Goal: Transaction & Acquisition: Purchase product/service

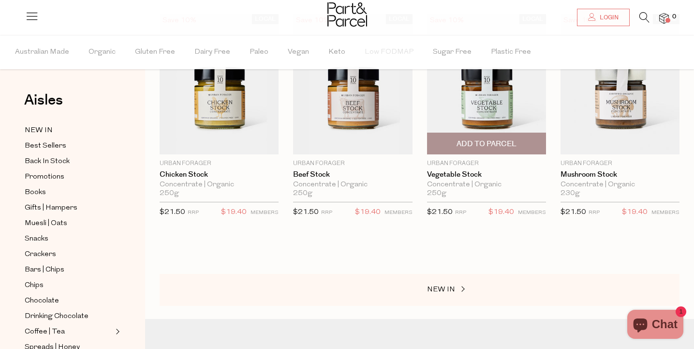
scroll to position [136, 0]
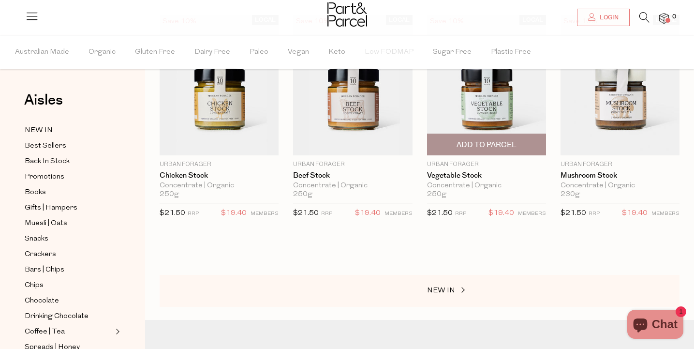
click at [494, 94] on img at bounding box center [486, 85] width 119 height 141
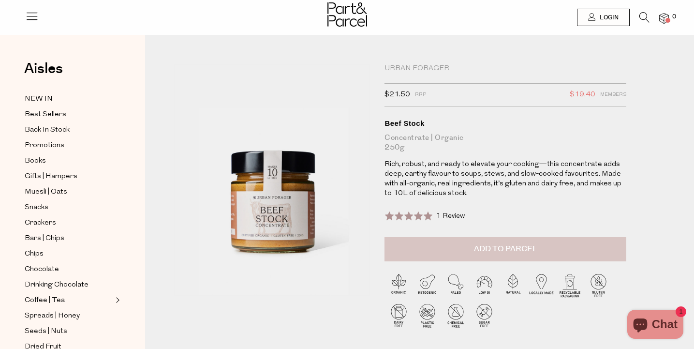
click at [437, 243] on button "Add to Parcel" at bounding box center [506, 249] width 242 height 24
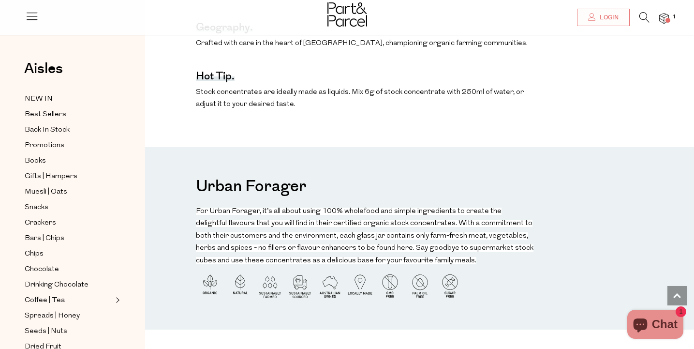
scroll to position [669, 0]
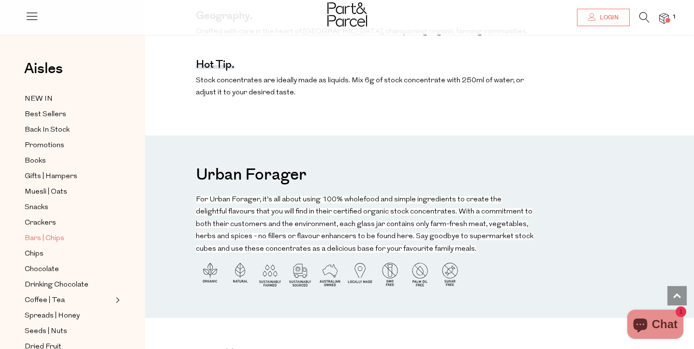
click at [61, 237] on span "Bars | Chips" at bounding box center [45, 239] width 40 height 12
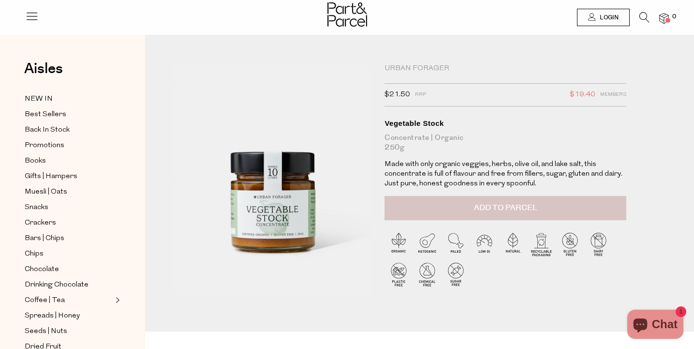
click at [526, 204] on span "Add to Parcel" at bounding box center [505, 207] width 63 height 11
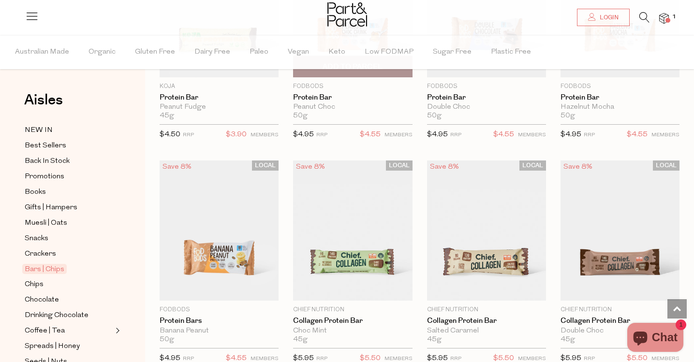
scroll to position [726, 0]
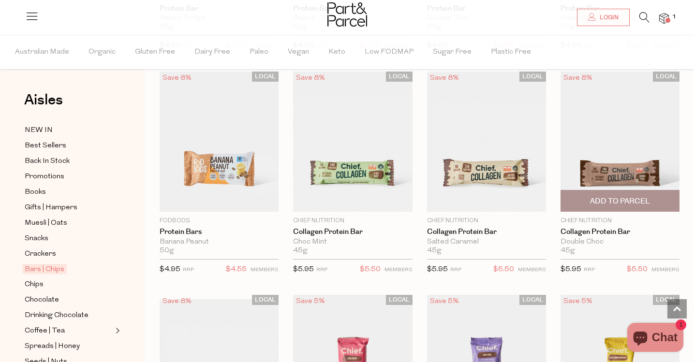
click at [629, 195] on span "Add To Parcel" at bounding box center [619, 201] width 113 height 21
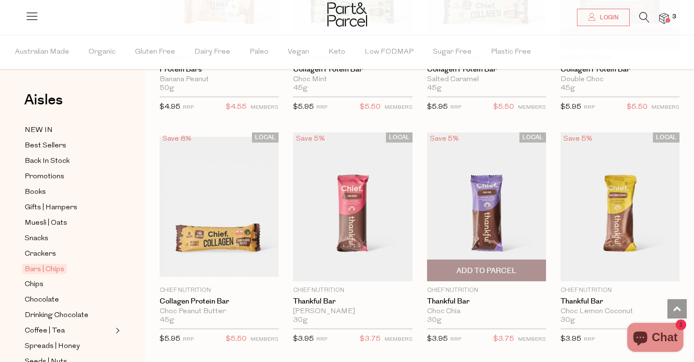
scroll to position [888, 0]
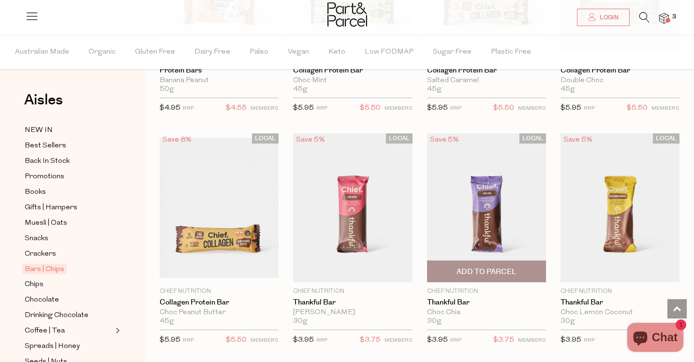
click at [497, 269] on span "Add To Parcel" at bounding box center [487, 272] width 60 height 10
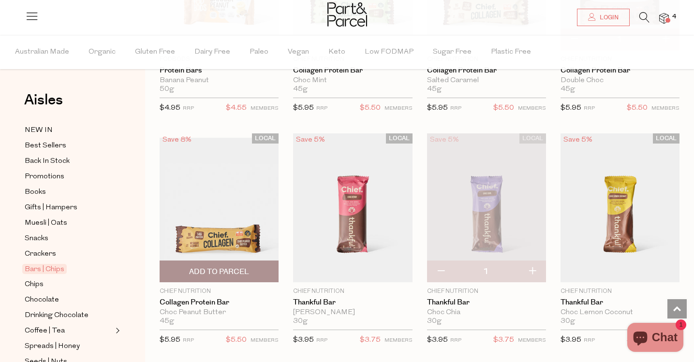
click at [230, 267] on span "Add To Parcel" at bounding box center [219, 272] width 60 height 10
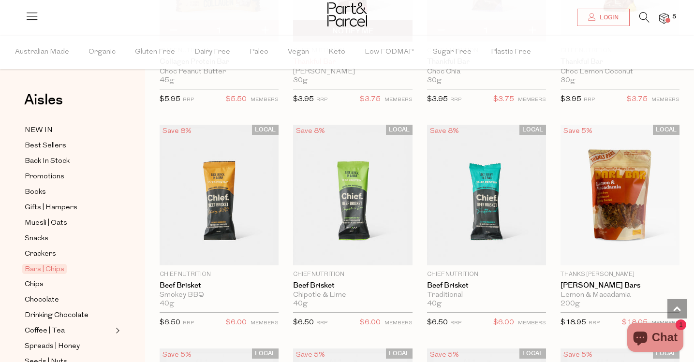
scroll to position [1130, 0]
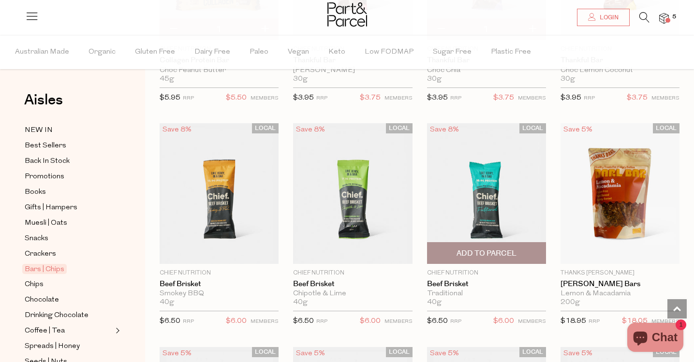
click at [477, 246] on span "Add To Parcel" at bounding box center [486, 253] width 113 height 21
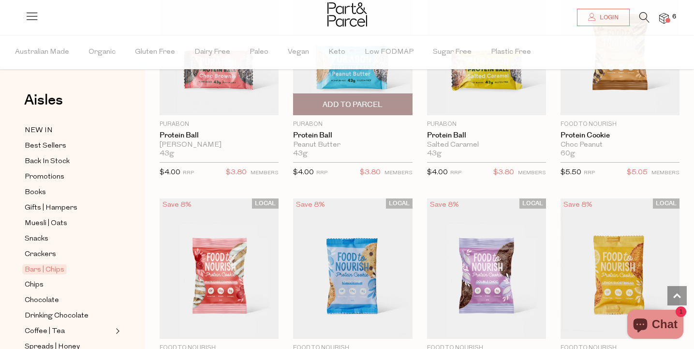
scroll to position [2528, 0]
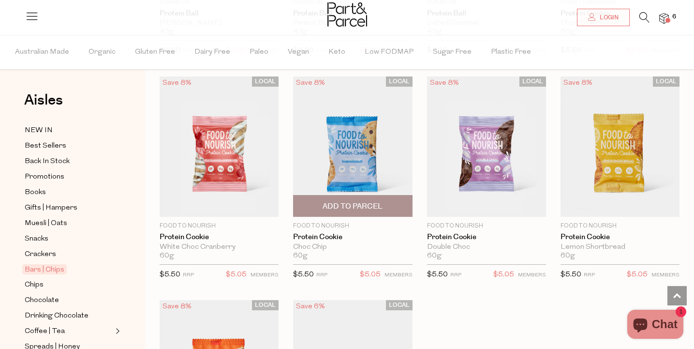
click at [379, 201] on span "Add To Parcel" at bounding box center [353, 206] width 60 height 10
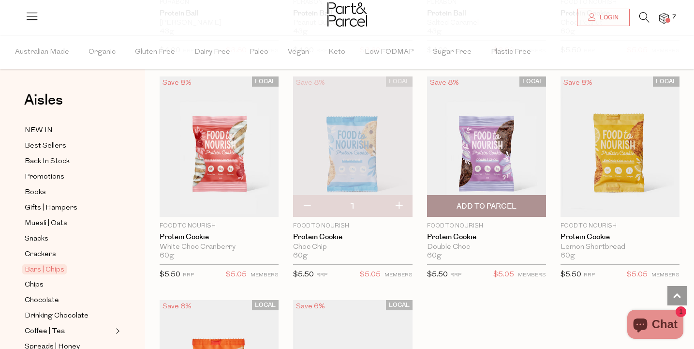
click at [476, 201] on span "Add To Parcel" at bounding box center [487, 206] width 60 height 10
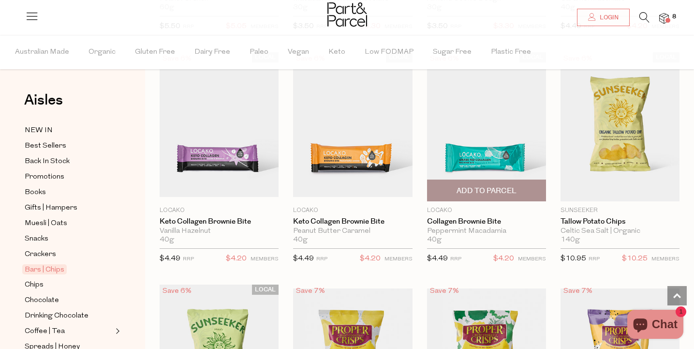
scroll to position [3000, 0]
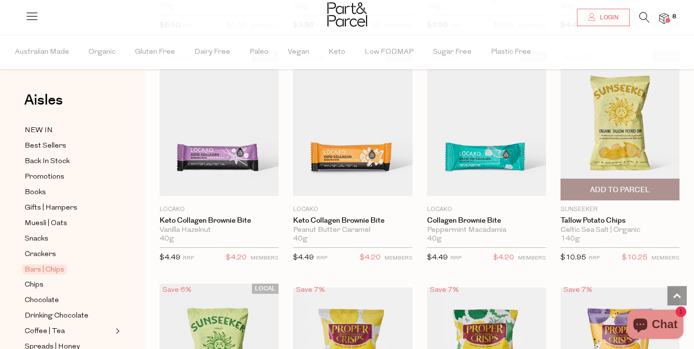
click at [633, 185] on span "Add To Parcel" at bounding box center [620, 190] width 60 height 10
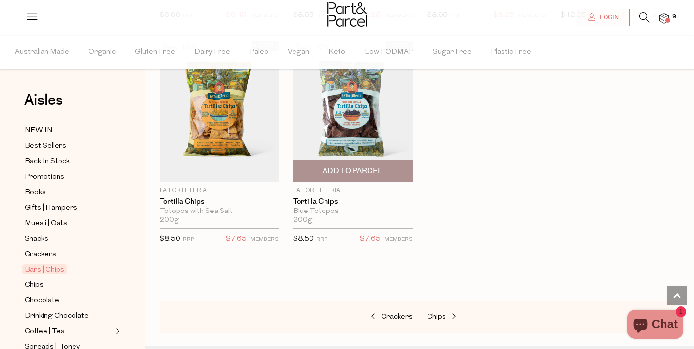
scroll to position [3932, 0]
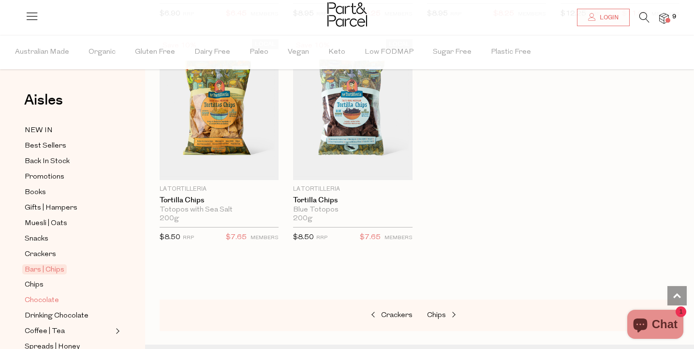
click at [51, 304] on span "Chocolate" at bounding box center [42, 301] width 34 height 12
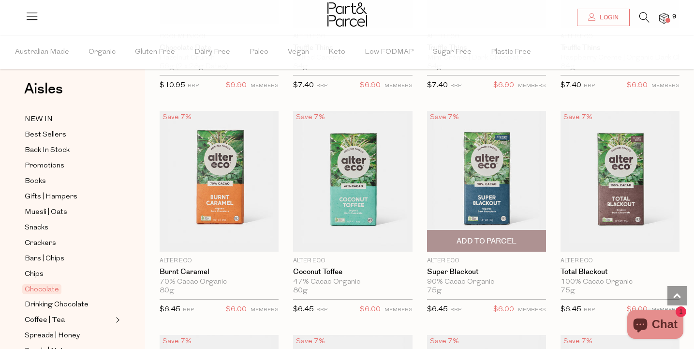
scroll to position [917, 0]
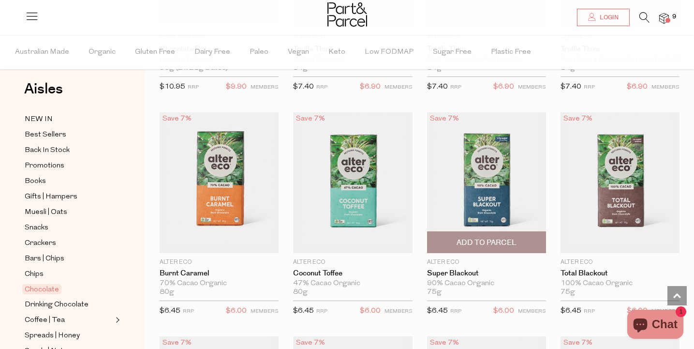
click at [503, 240] on span "Add To Parcel" at bounding box center [487, 242] width 60 height 10
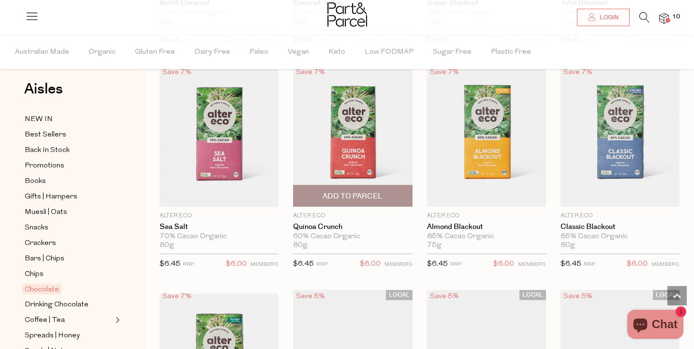
scroll to position [1317, 0]
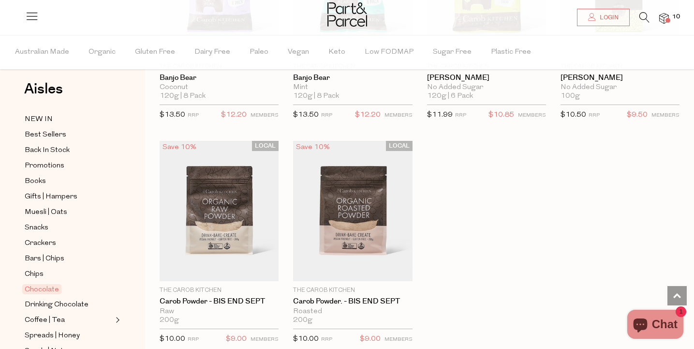
scroll to position [3143, 0]
click at [55, 133] on span "Best Sellers" at bounding box center [46, 135] width 42 height 12
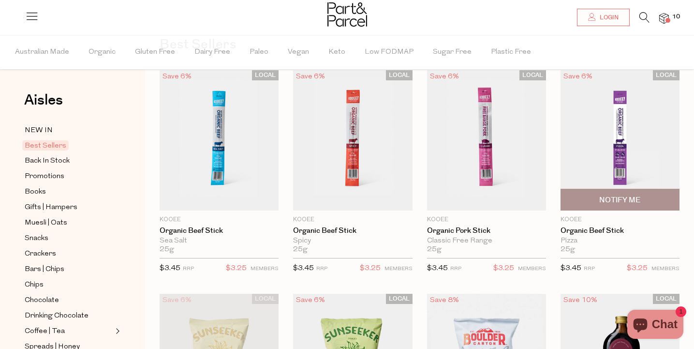
scroll to position [59, 0]
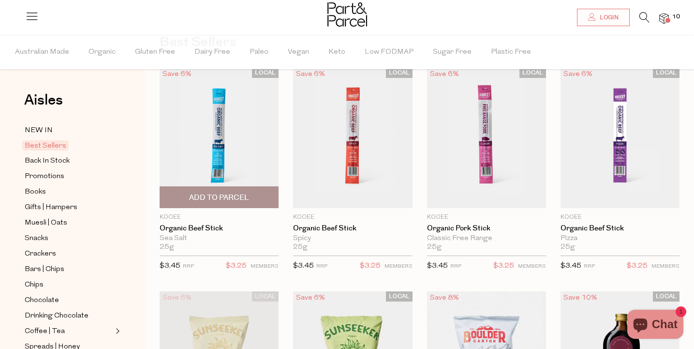
click at [255, 196] on span "Add To Parcel" at bounding box center [219, 197] width 113 height 21
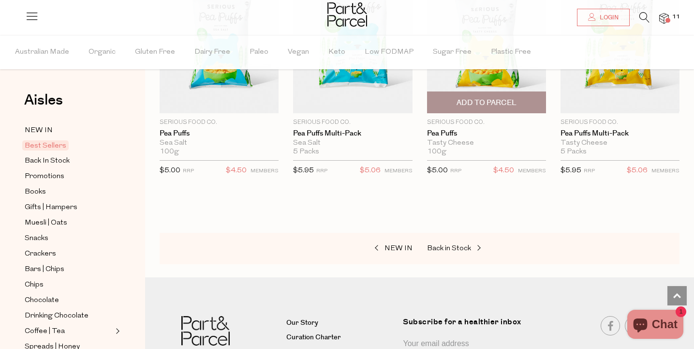
scroll to position [2196, 0]
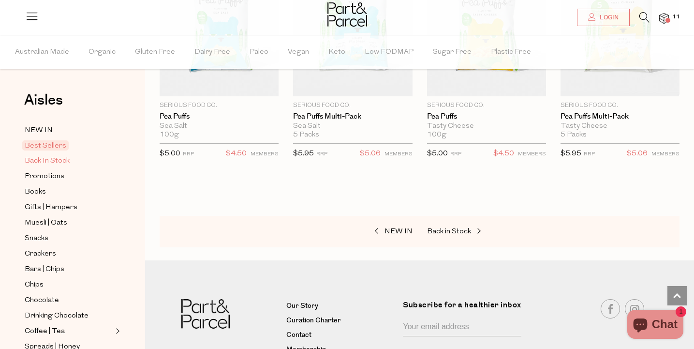
click at [65, 158] on span "Back In Stock" at bounding box center [47, 161] width 45 height 12
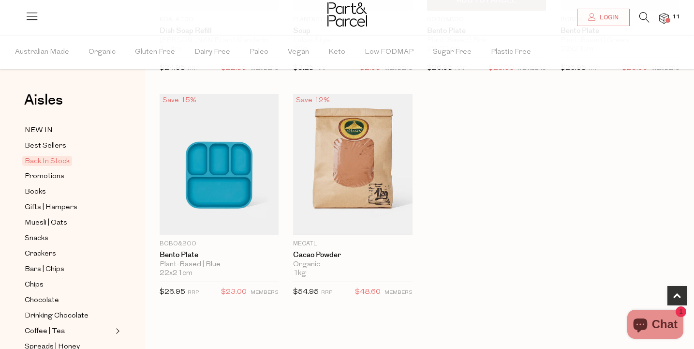
scroll to position [482, 0]
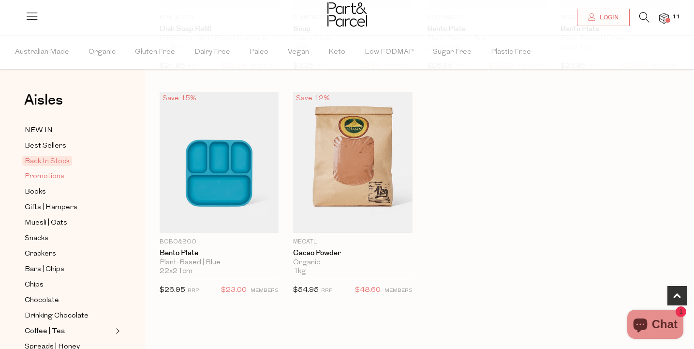
click at [52, 177] on span "Promotions" at bounding box center [45, 177] width 40 height 12
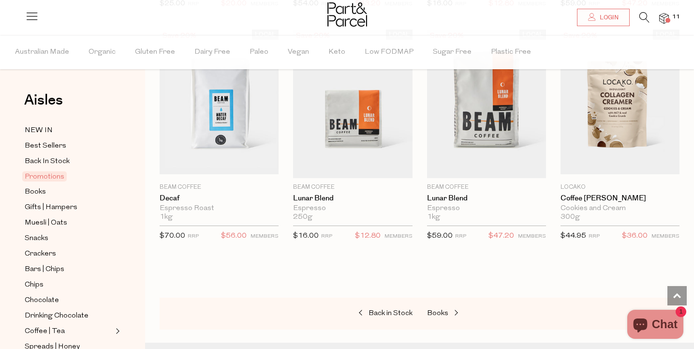
scroll to position [825, 0]
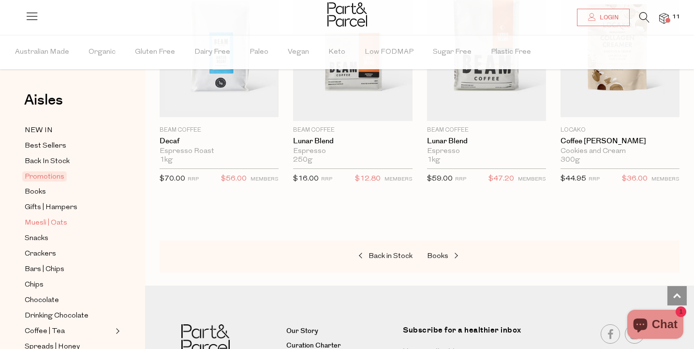
click at [53, 225] on span "Muesli | Oats" at bounding box center [46, 223] width 43 height 12
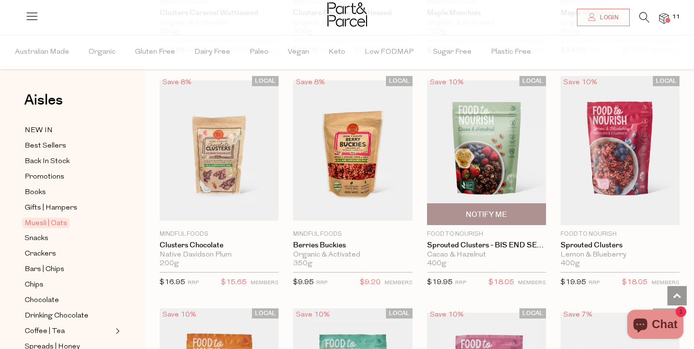
scroll to position [947, 0]
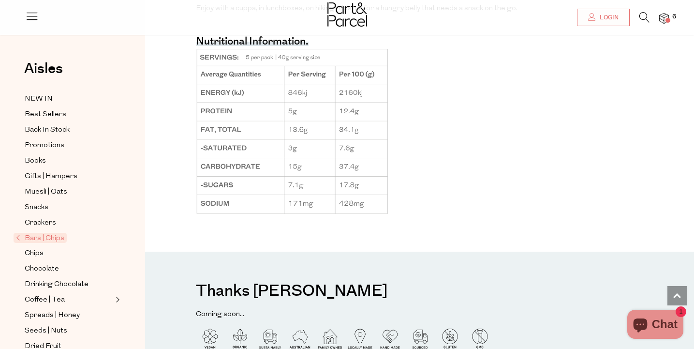
scroll to position [799, 0]
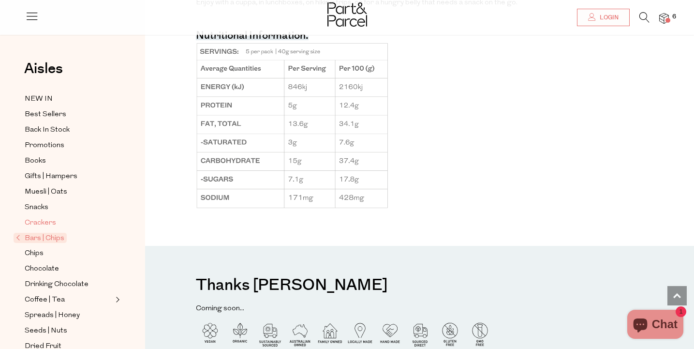
click at [50, 220] on span "Crackers" at bounding box center [40, 223] width 31 height 12
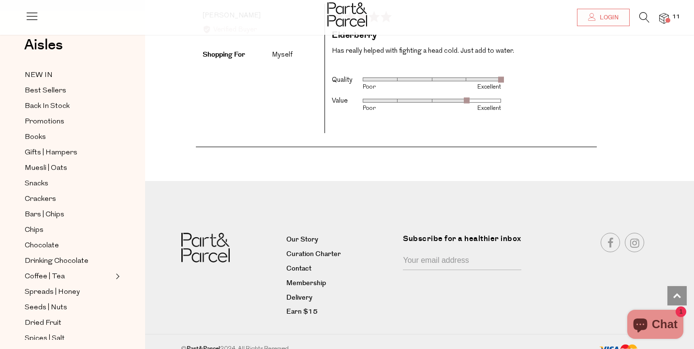
scroll to position [1862, 0]
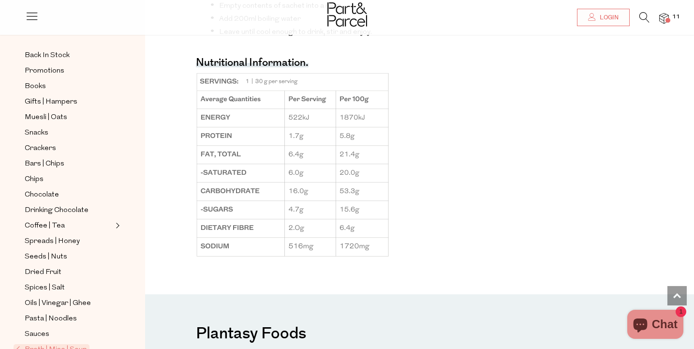
scroll to position [89, 0]
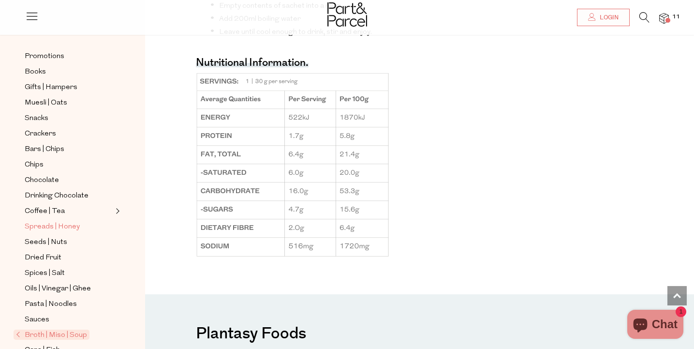
click at [71, 224] on span "Spreads | Honey" at bounding box center [52, 227] width 55 height 12
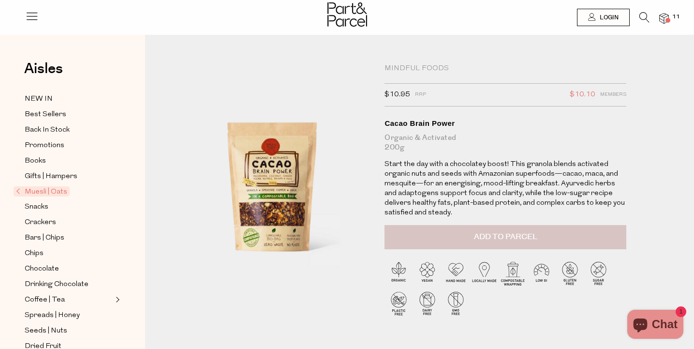
click at [475, 237] on span "Add to Parcel" at bounding box center [505, 236] width 63 height 11
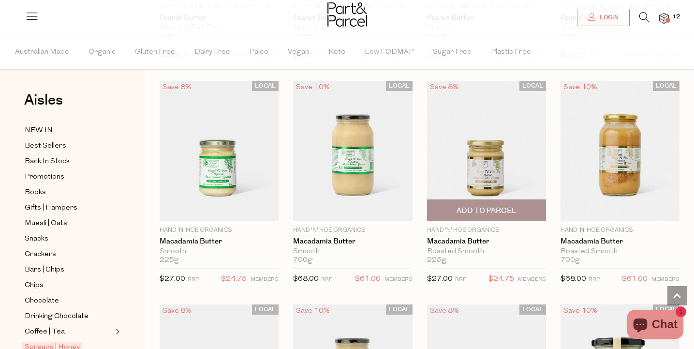
scroll to position [724, 0]
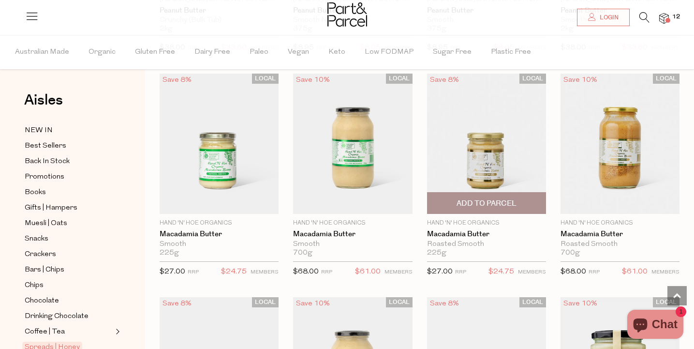
click at [495, 206] on span "Add To Parcel" at bounding box center [487, 203] width 60 height 10
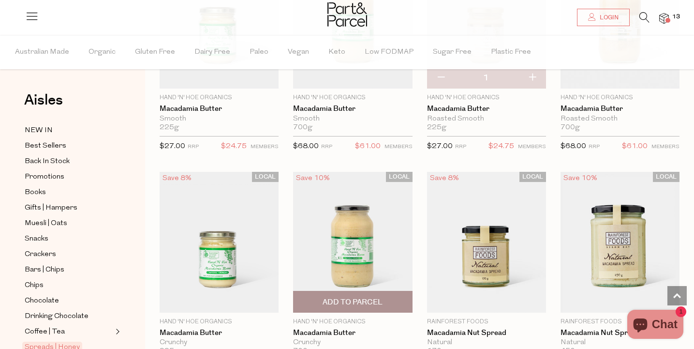
scroll to position [899, 0]
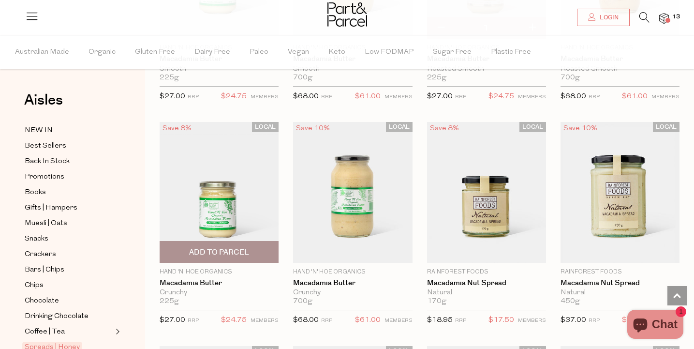
click at [259, 248] on span "Add To Parcel" at bounding box center [219, 251] width 113 height 21
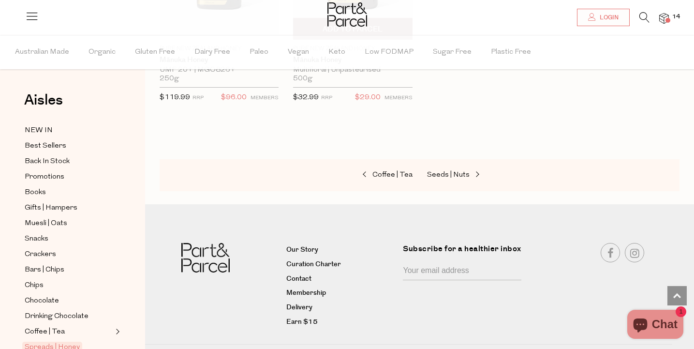
scroll to position [2713, 0]
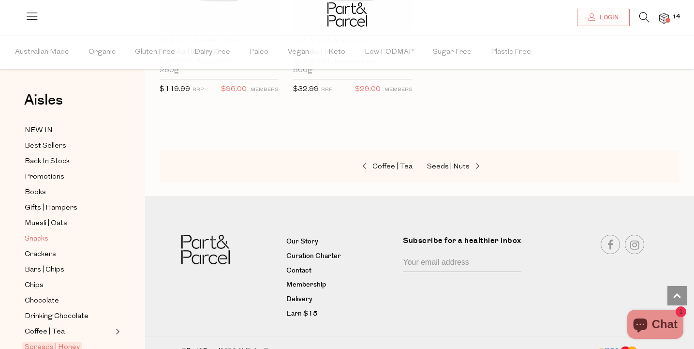
click at [40, 236] on span "Snacks" at bounding box center [37, 239] width 24 height 12
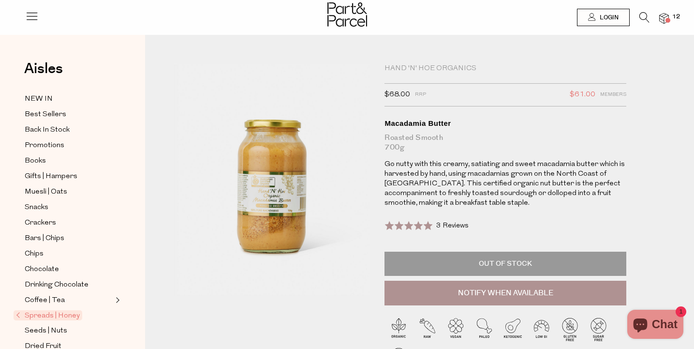
click at [463, 66] on div "Hand 'n' Hoe Organics" at bounding box center [506, 69] width 242 height 10
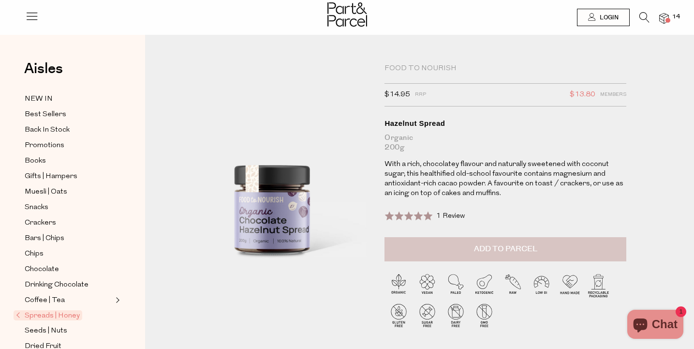
click at [499, 247] on span "Add to Parcel" at bounding box center [505, 248] width 63 height 11
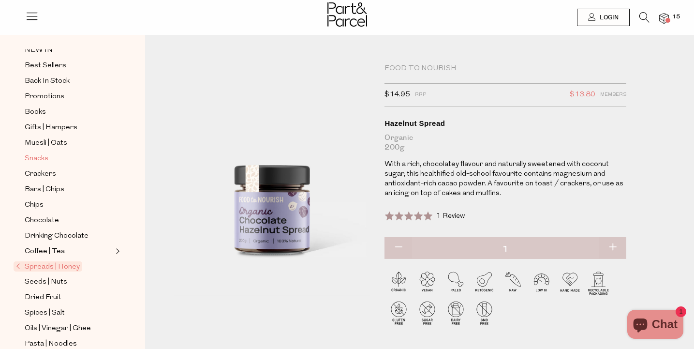
scroll to position [51, 0]
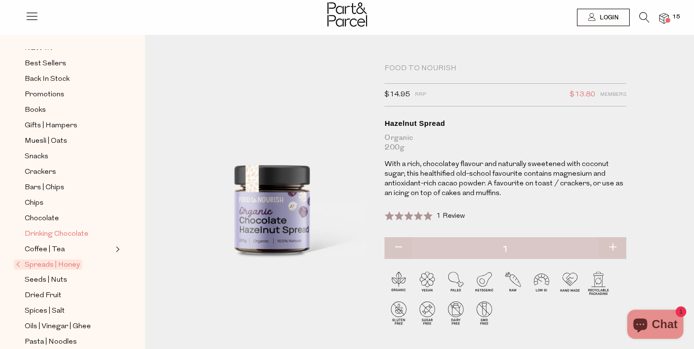
click at [67, 239] on span "Drinking Chocolate" at bounding box center [57, 234] width 64 height 12
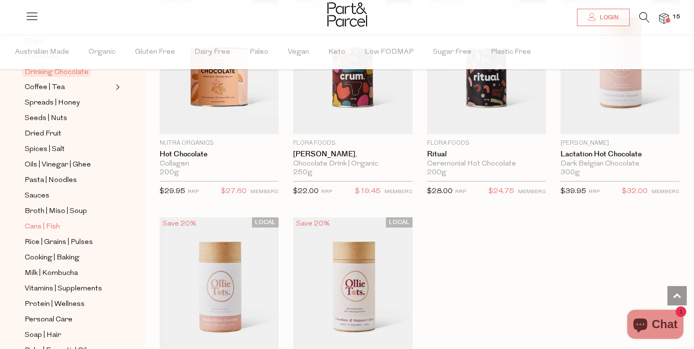
scroll to position [263, 0]
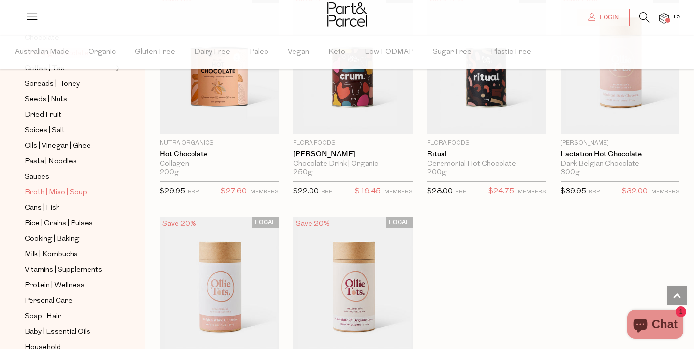
click at [59, 193] on span "Broth | Miso | Soup" at bounding box center [56, 193] width 62 height 12
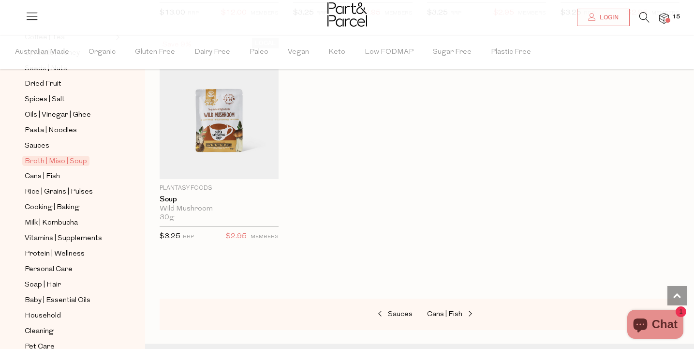
scroll to position [294, 0]
click at [67, 210] on span "Cooking | Baking" at bounding box center [52, 208] width 55 height 12
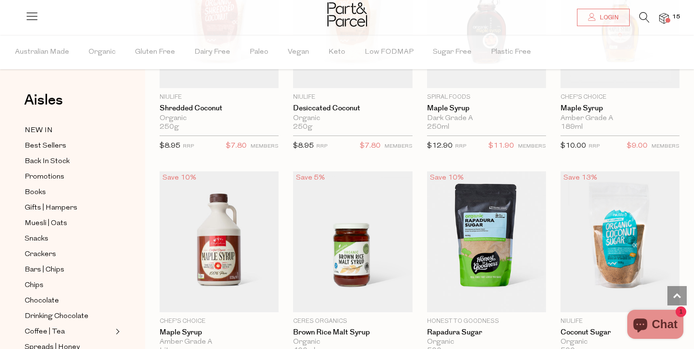
scroll to position [2047, 0]
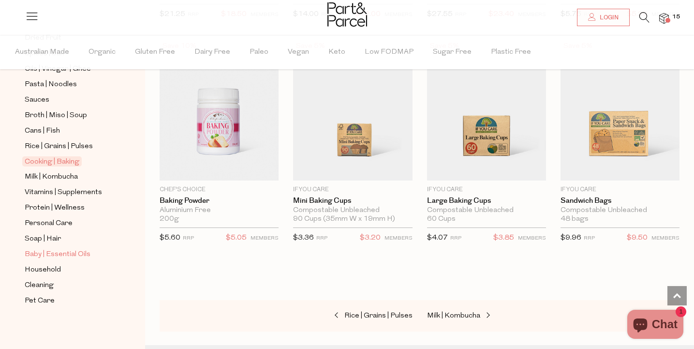
scroll to position [340, 0]
click at [70, 250] on span "Baby | Essential Oils" at bounding box center [58, 255] width 66 height 12
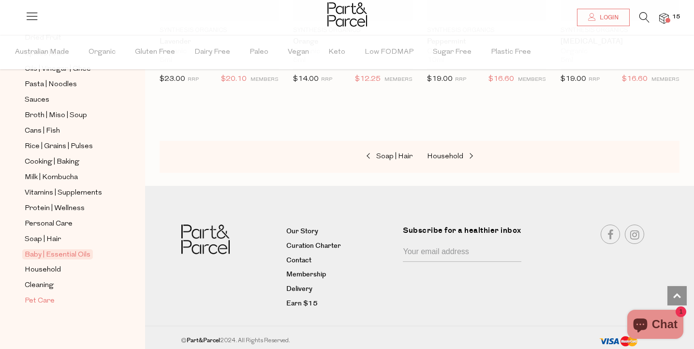
scroll to position [340, 0]
click at [53, 268] on span "Household" at bounding box center [43, 270] width 36 height 12
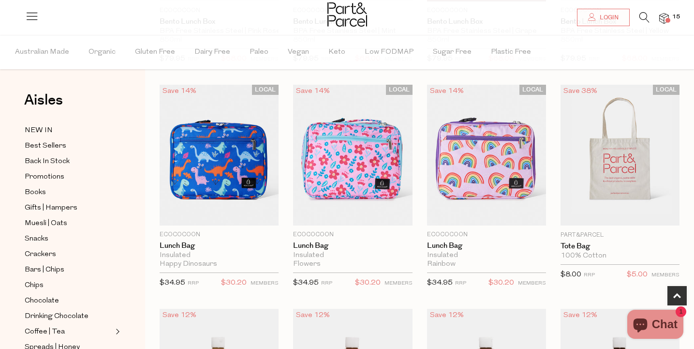
scroll to position [496, 0]
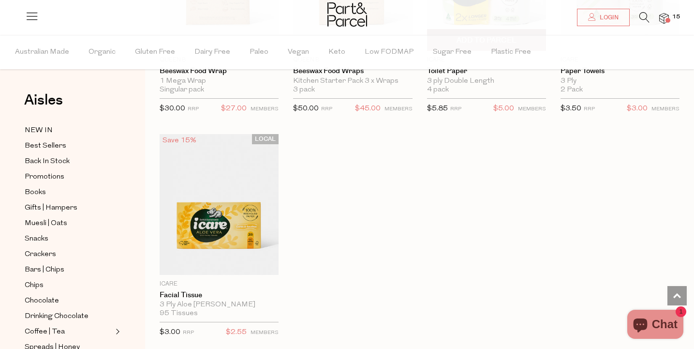
scroll to position [4620, 0]
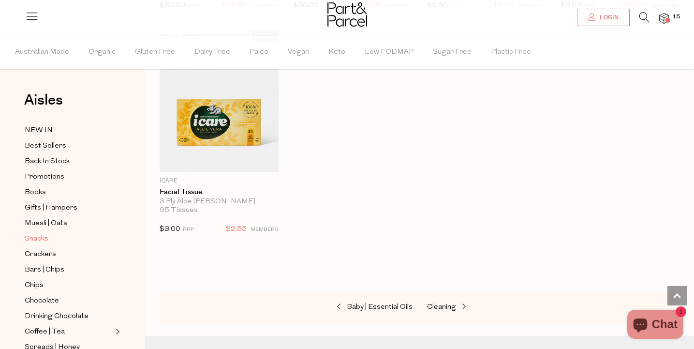
click at [41, 236] on span "Snacks" at bounding box center [37, 239] width 24 height 12
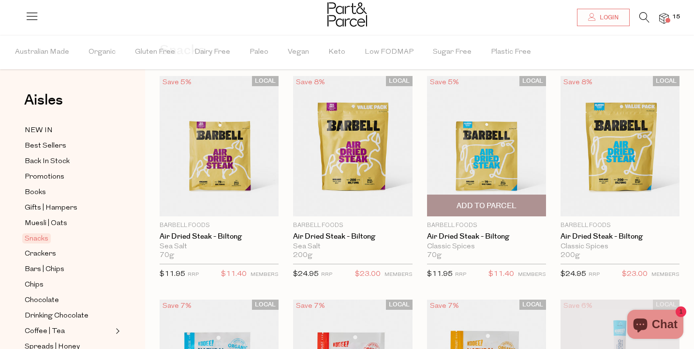
scroll to position [65, 0]
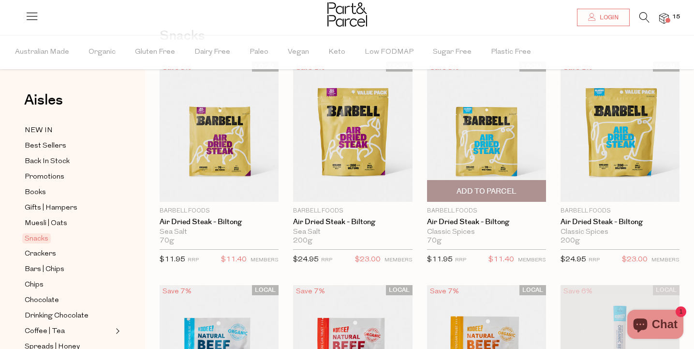
click at [506, 186] on span "Add To Parcel" at bounding box center [486, 190] width 113 height 21
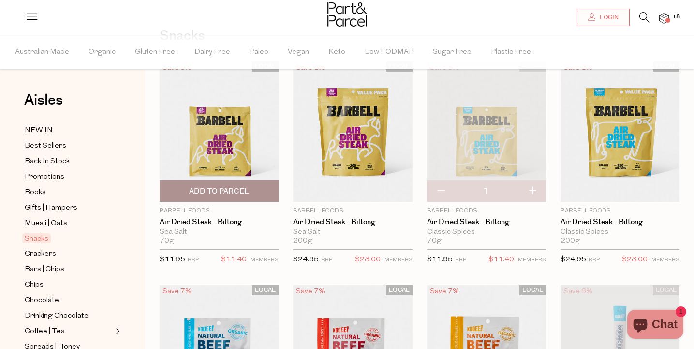
click at [219, 190] on span "Add To Parcel" at bounding box center [219, 191] width 60 height 10
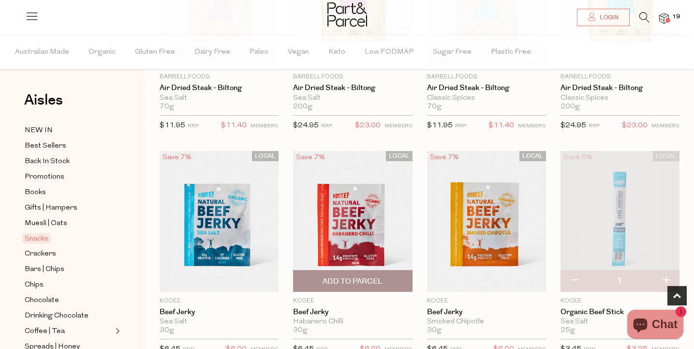
scroll to position [235, 0]
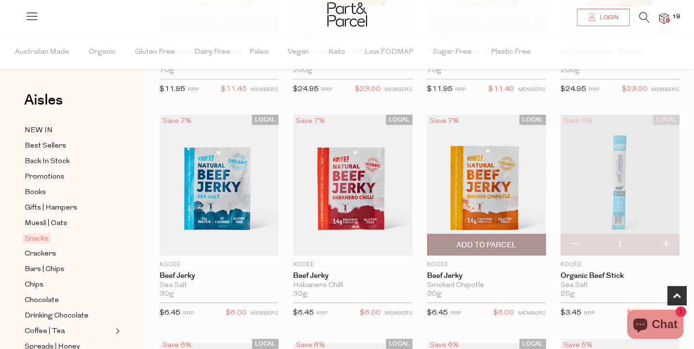
click at [465, 244] on span "Add To Parcel" at bounding box center [487, 245] width 60 height 10
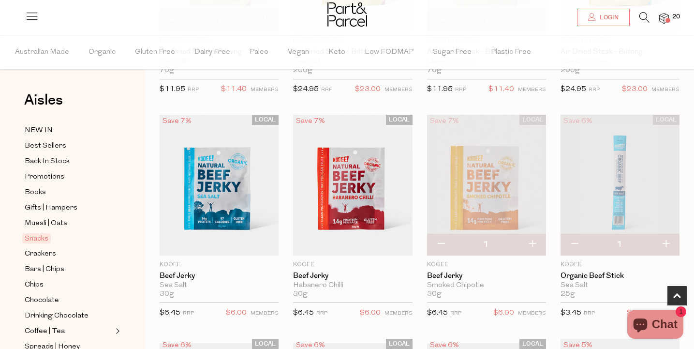
click at [571, 243] on button "button" at bounding box center [575, 244] width 28 height 21
type input "0"
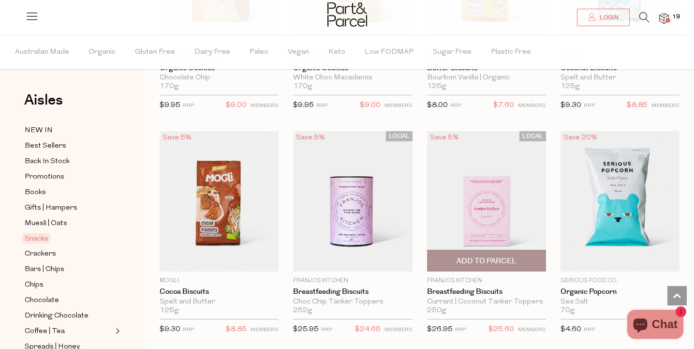
scroll to position [2025, 0]
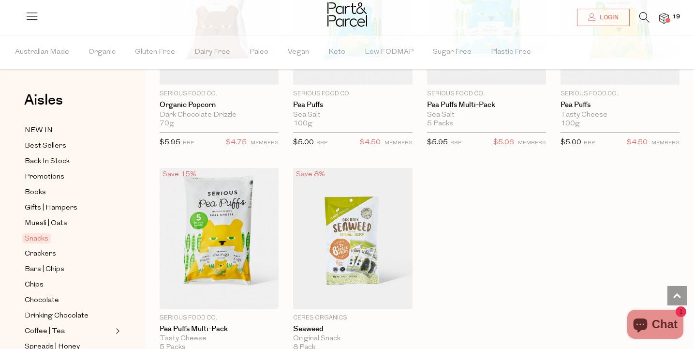
scroll to position [2748, 0]
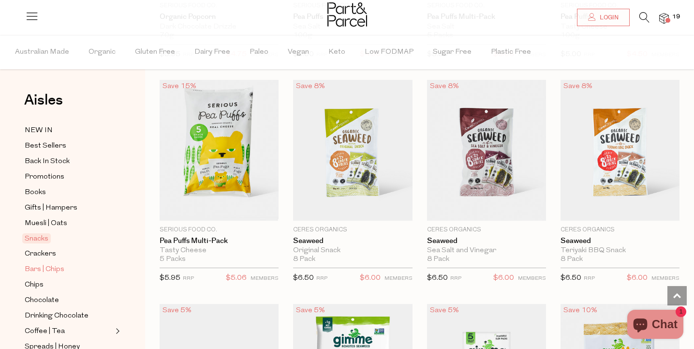
click at [50, 269] on span "Bars | Chips" at bounding box center [45, 270] width 40 height 12
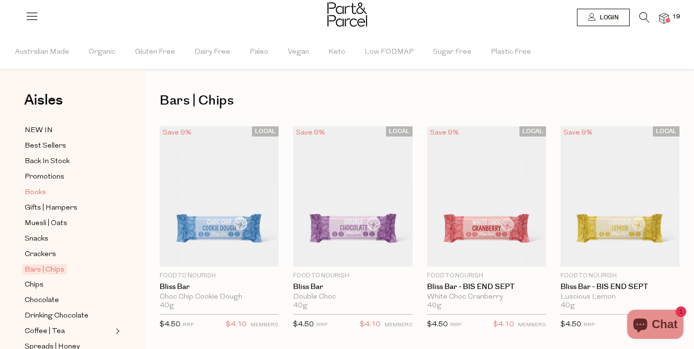
click at [42, 191] on span "Books" at bounding box center [35, 193] width 21 height 12
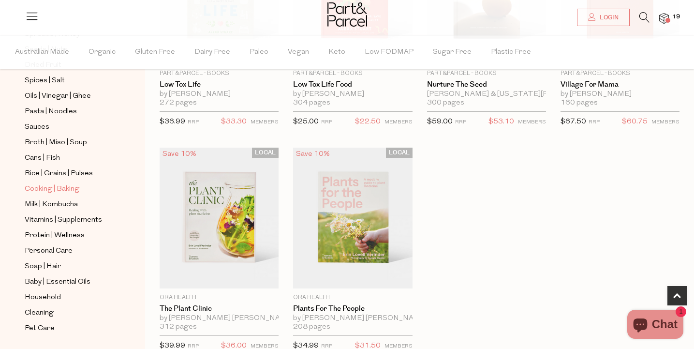
scroll to position [312, 0]
click at [100, 220] on span "Vitamins | Supplements" at bounding box center [63, 221] width 77 height 12
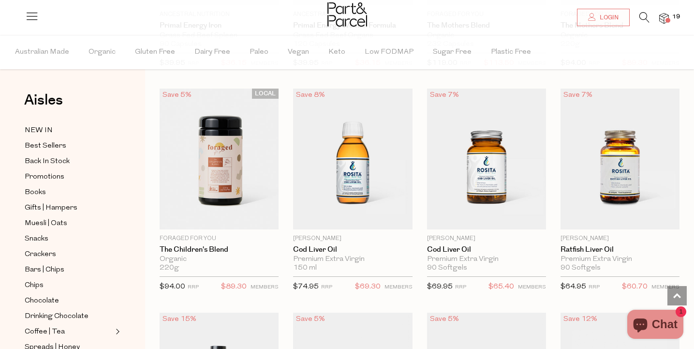
scroll to position [2293, 0]
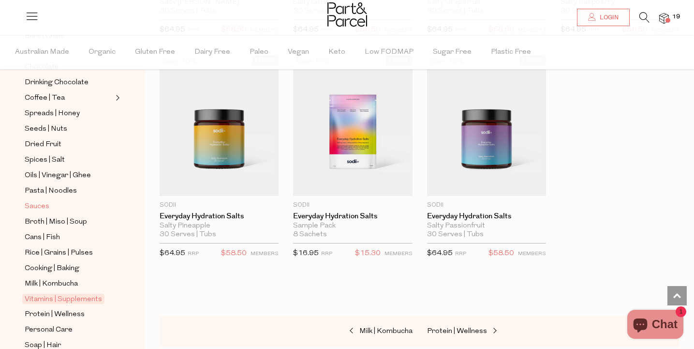
scroll to position [340, 0]
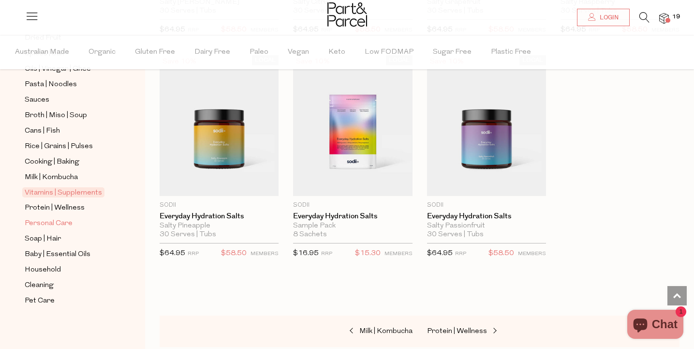
click at [61, 219] on span "Personal Care" at bounding box center [49, 224] width 48 height 12
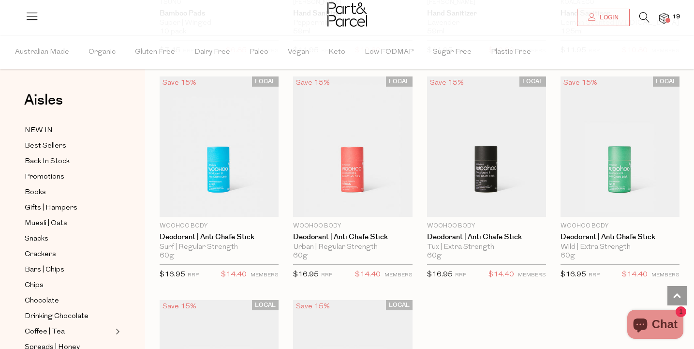
scroll to position [2537, 0]
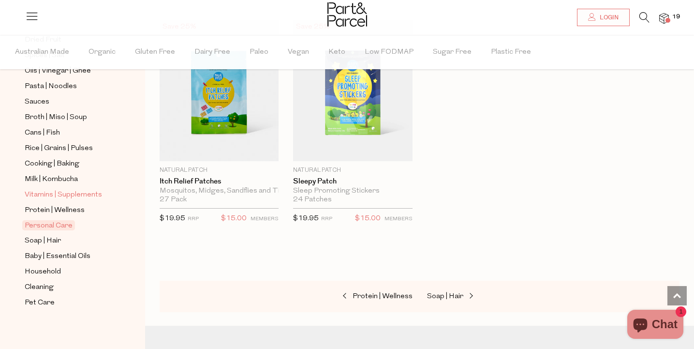
scroll to position [337, 0]
click at [52, 242] on span "Soap | Hair" at bounding box center [43, 242] width 36 height 12
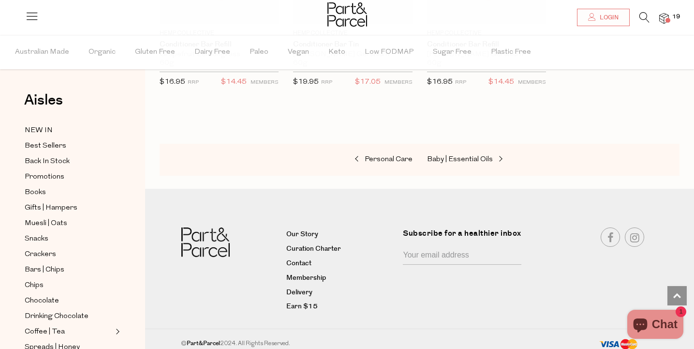
scroll to position [2703, 0]
click at [55, 210] on span "Gifts | Hampers" at bounding box center [51, 208] width 53 height 12
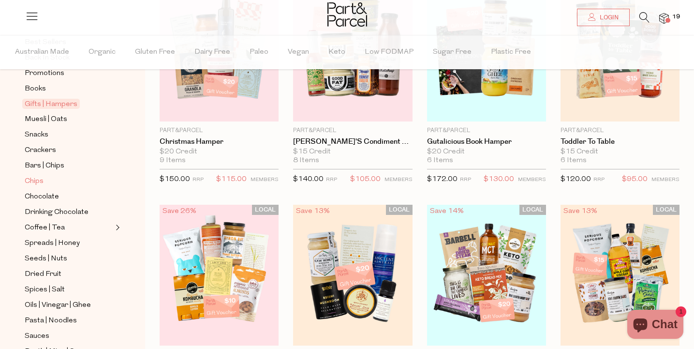
scroll to position [111, 0]
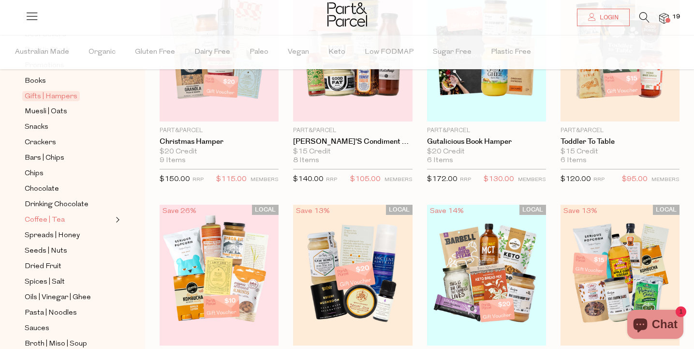
click at [90, 215] on link "Coffee | Tea" at bounding box center [69, 220] width 88 height 12
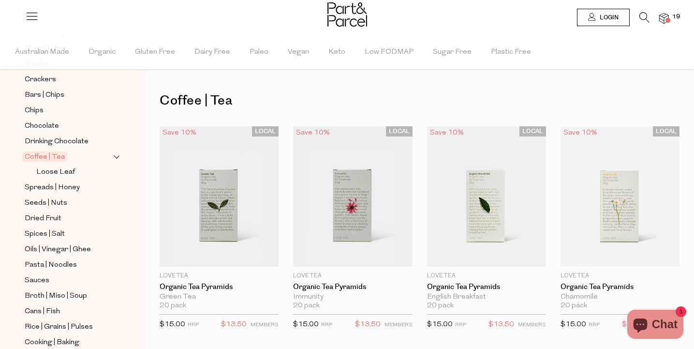
scroll to position [175, 0]
click at [59, 216] on span "Dried Fruit" at bounding box center [43, 219] width 37 height 12
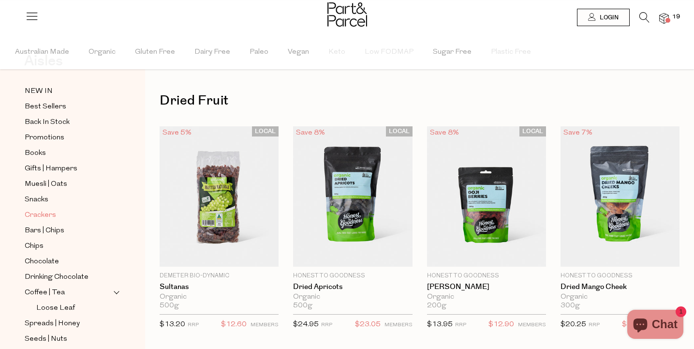
scroll to position [70, 0]
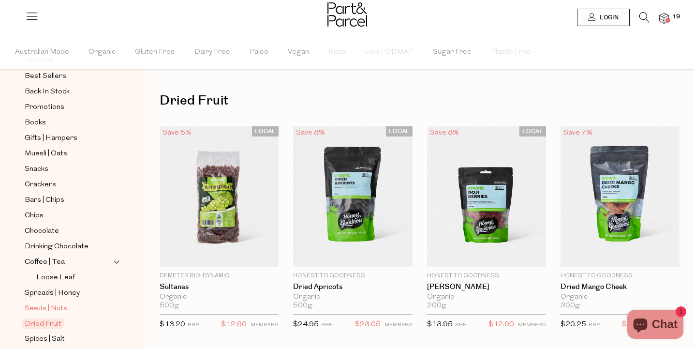
click at [71, 308] on link "Seeds | Nuts" at bounding box center [69, 308] width 88 height 12
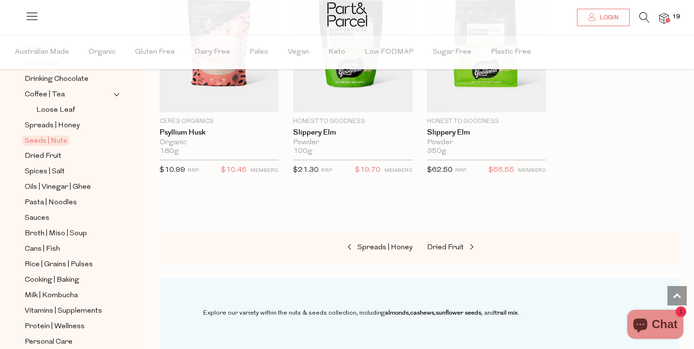
scroll to position [236, 0]
click at [67, 275] on link "Cooking | Baking" at bounding box center [69, 281] width 88 height 12
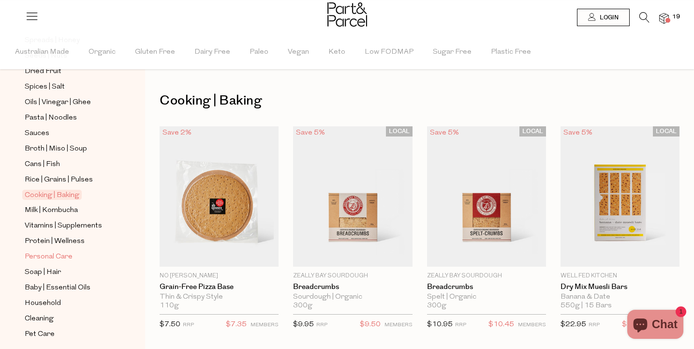
scroll to position [333, 0]
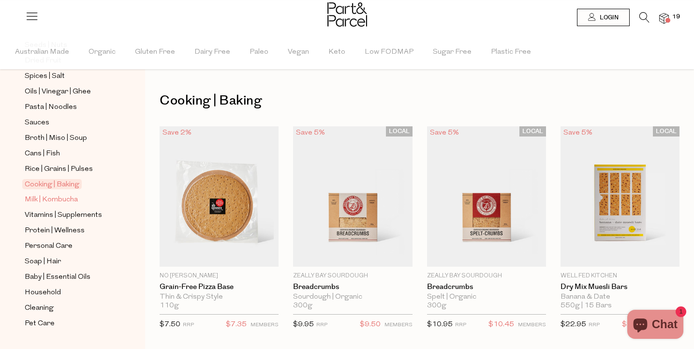
click at [72, 196] on span "Milk | Kombucha" at bounding box center [51, 200] width 53 height 12
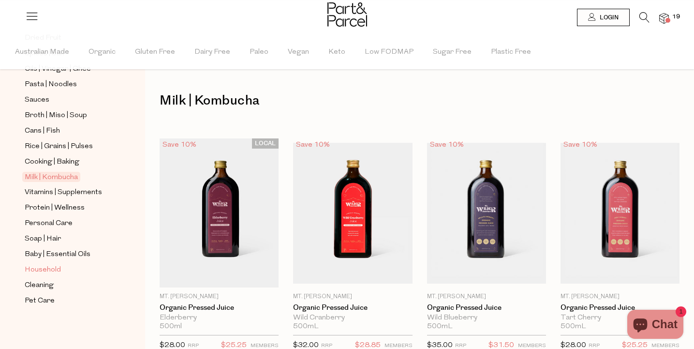
scroll to position [355, 0]
click at [68, 281] on link "Cleaning" at bounding box center [69, 285] width 88 height 12
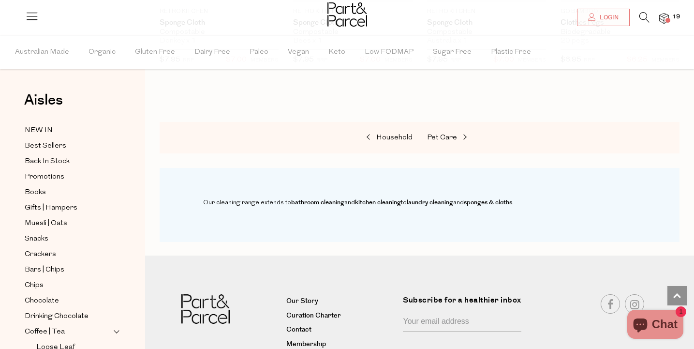
scroll to position [722, 0]
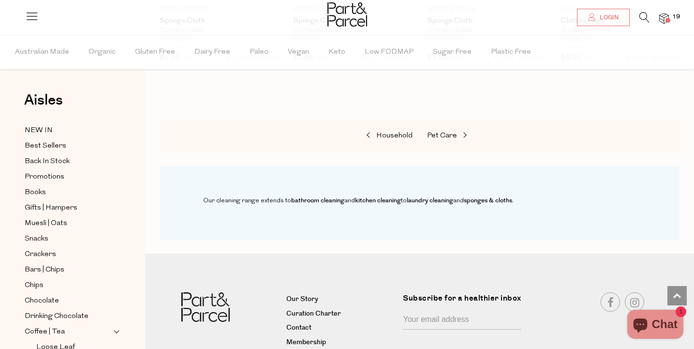
click at [667, 17] on img at bounding box center [664, 18] width 10 height 11
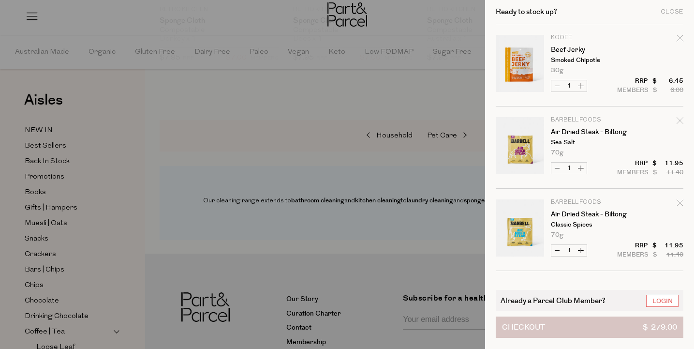
click at [528, 320] on span "Checkout" at bounding box center [523, 327] width 43 height 20
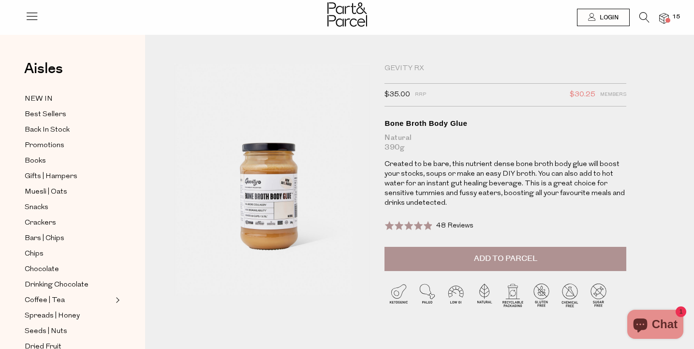
scroll to position [2, 0]
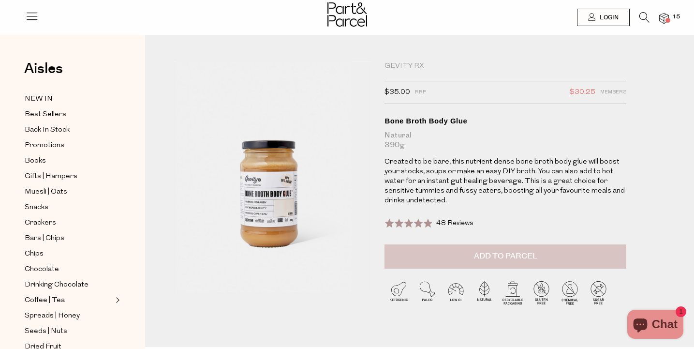
click at [508, 251] on span "Add to Parcel" at bounding box center [505, 256] width 63 height 11
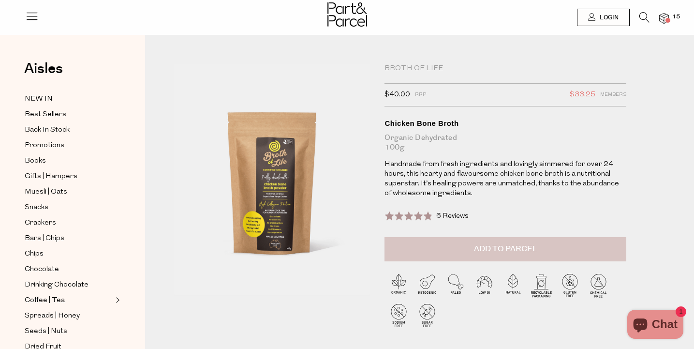
click at [413, 238] on button "Add to Parcel" at bounding box center [506, 249] width 242 height 24
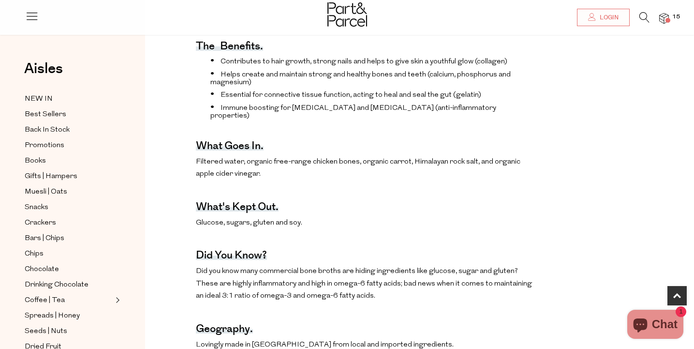
scroll to position [49, 0]
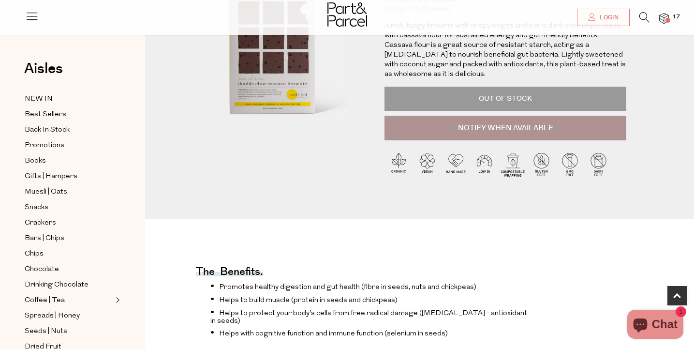
scroll to position [86, 0]
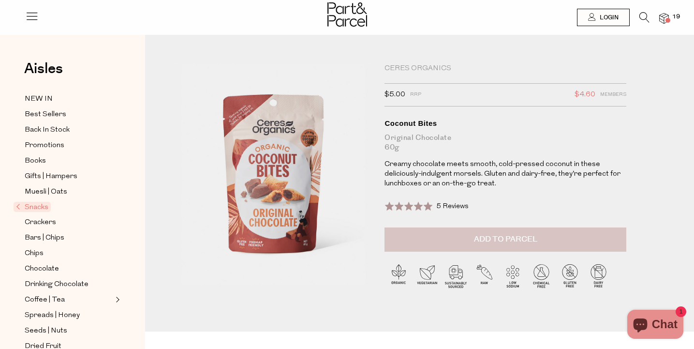
click at [447, 236] on button "Add to Parcel" at bounding box center [506, 239] width 242 height 24
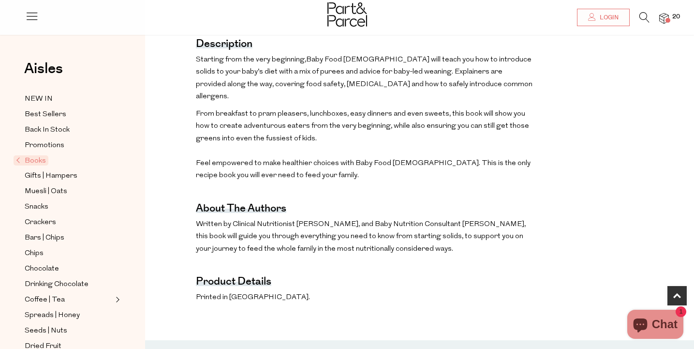
scroll to position [390, 0]
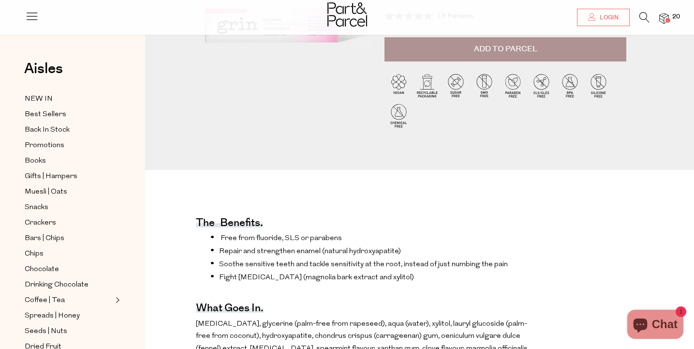
scroll to position [64, 0]
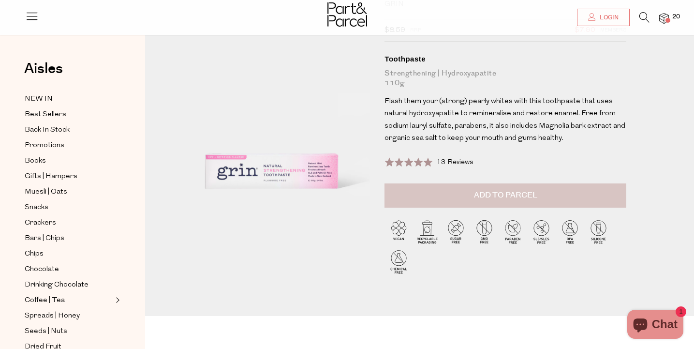
click at [503, 192] on span "Add to Parcel" at bounding box center [505, 195] width 63 height 11
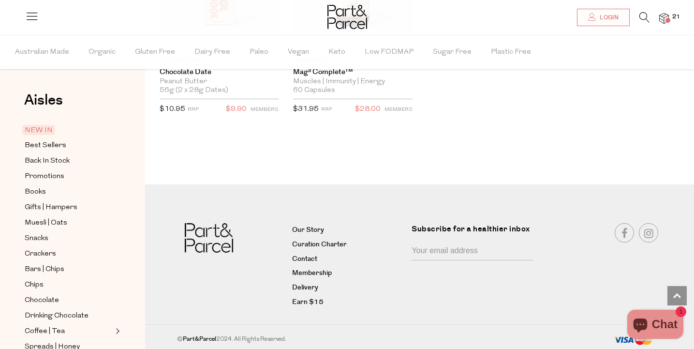
scroll to position [1607, 0]
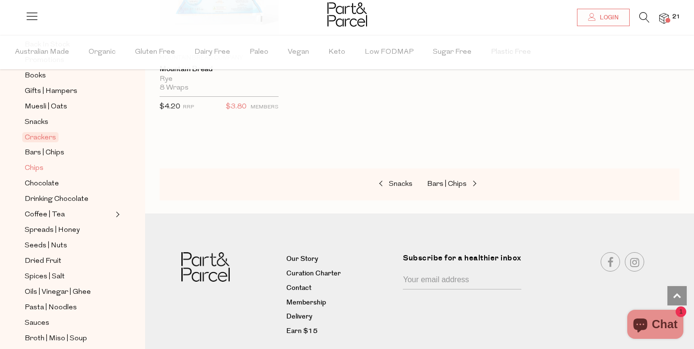
scroll to position [118, 0]
click at [84, 269] on link "Spices | Salt" at bounding box center [69, 275] width 88 height 12
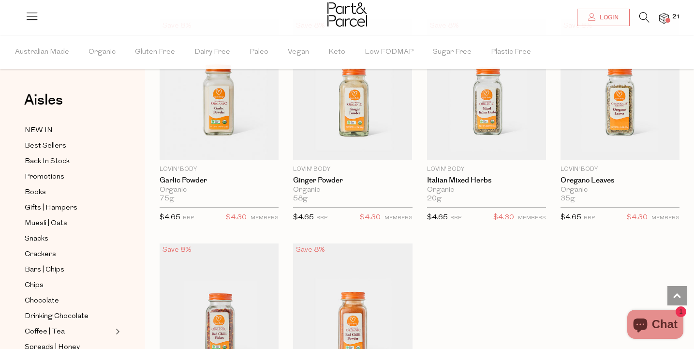
scroll to position [2579, 0]
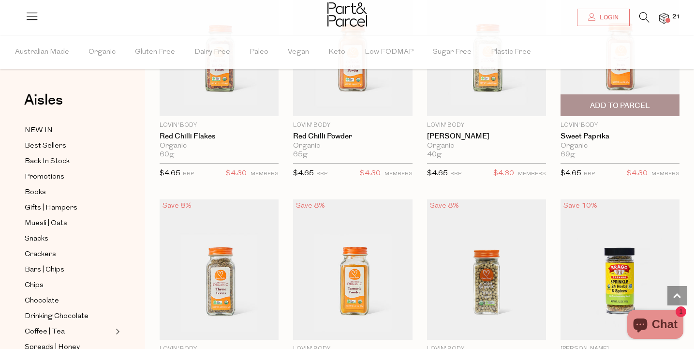
scroll to position [2845, 0]
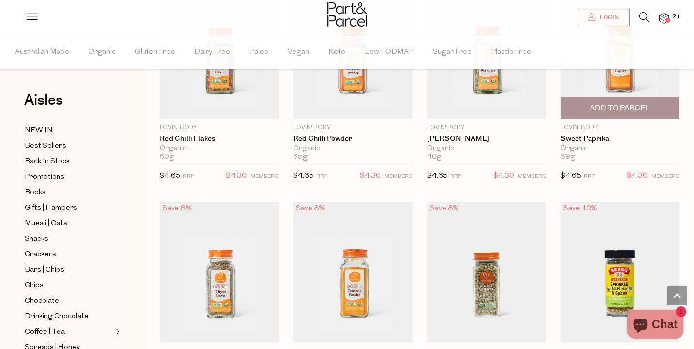
click at [625, 103] on span "Add To Parcel" at bounding box center [620, 108] width 60 height 10
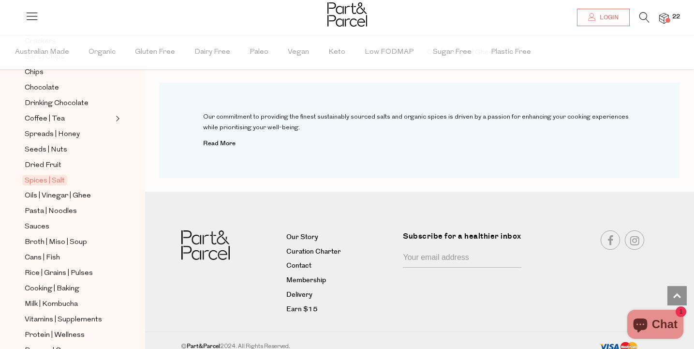
scroll to position [232, 0]
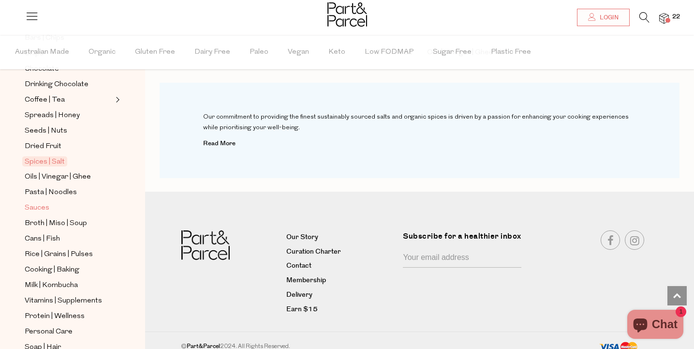
click at [86, 206] on link "Sauces" at bounding box center [69, 208] width 88 height 12
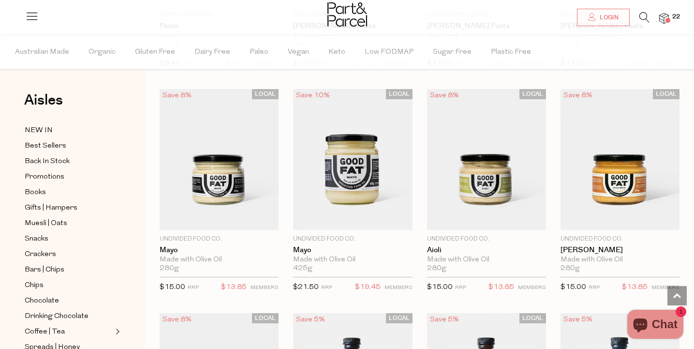
scroll to position [936, 0]
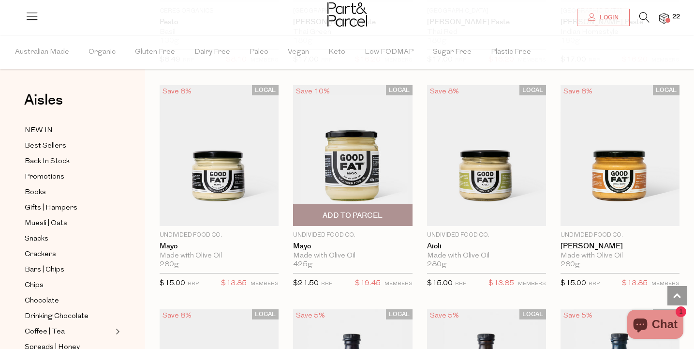
click at [354, 217] on span "Add To Parcel" at bounding box center [353, 215] width 60 height 10
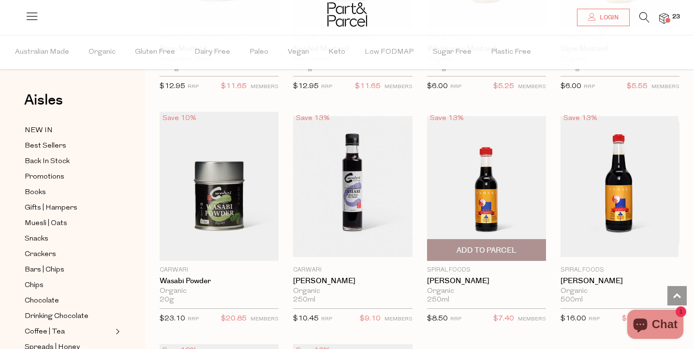
scroll to position [2485, 0]
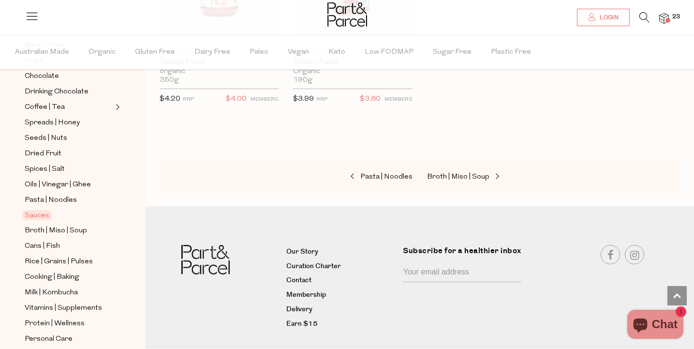
scroll to position [225, 0]
click at [82, 279] on link "Cooking | Baking" at bounding box center [69, 276] width 88 height 12
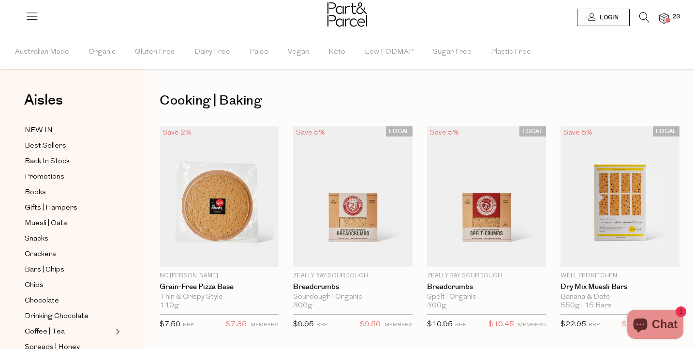
click at [671, 20] on div at bounding box center [347, 15] width 694 height 31
click at [662, 17] on img at bounding box center [664, 18] width 10 height 11
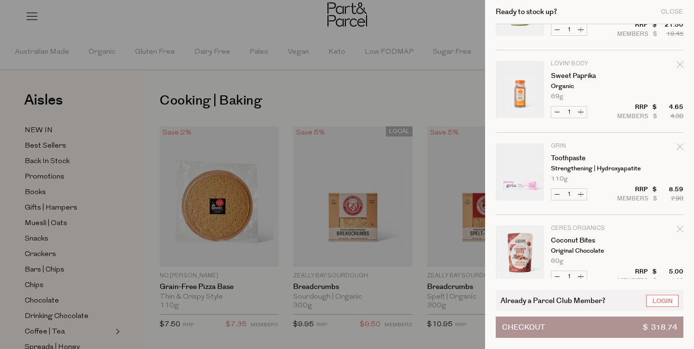
scroll to position [59, 0]
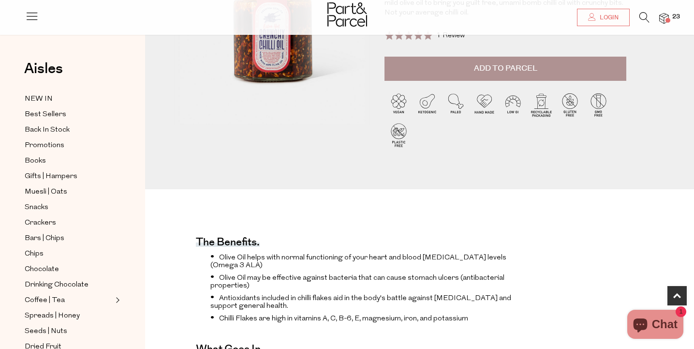
scroll to position [15, 0]
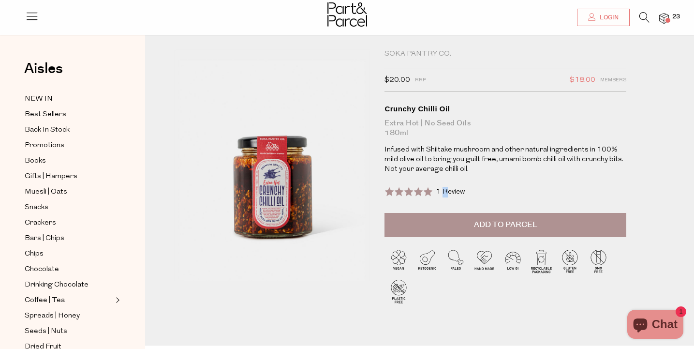
click at [445, 188] on span "1 Review" at bounding box center [450, 191] width 29 height 7
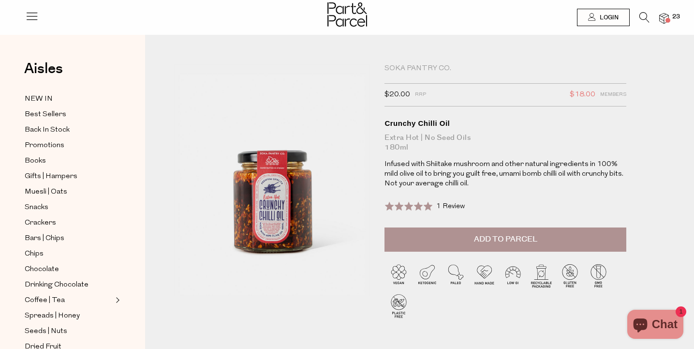
scroll to position [0, 0]
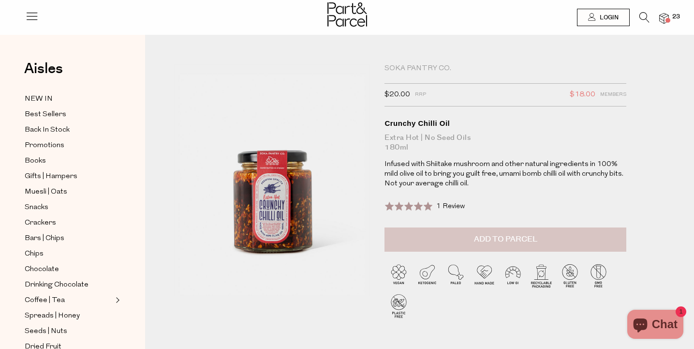
click at [473, 230] on button "Add to Parcel" at bounding box center [506, 239] width 242 height 24
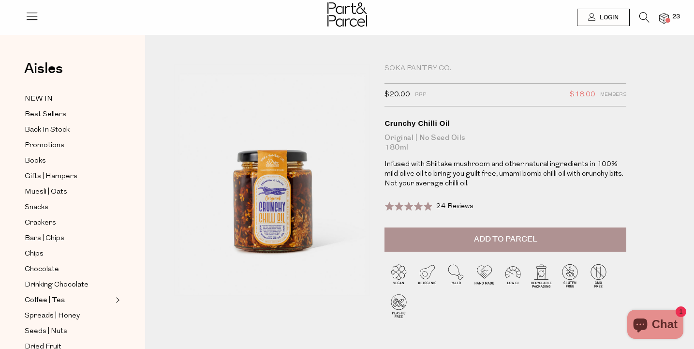
click at [447, 207] on span "24 Reviews" at bounding box center [454, 206] width 37 height 7
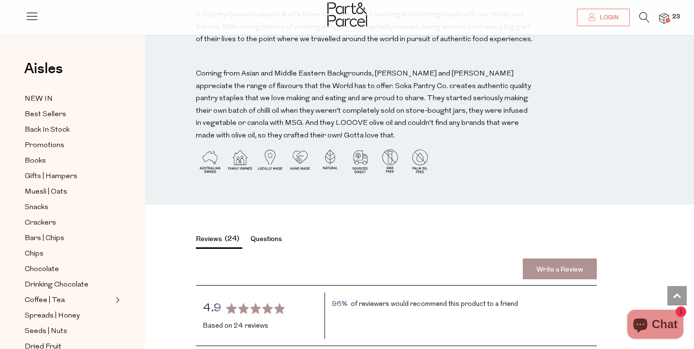
scroll to position [1033, 0]
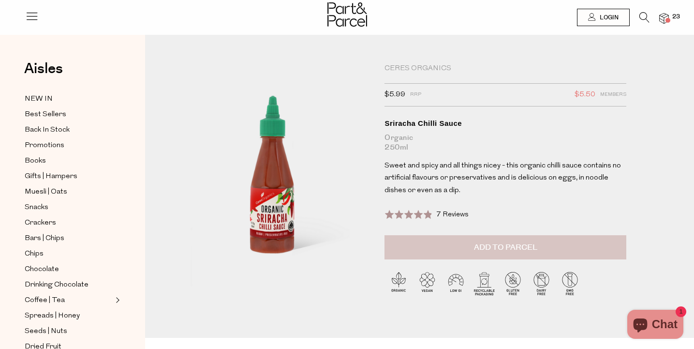
click at [480, 242] on span "Add to Parcel" at bounding box center [505, 247] width 63 height 11
